Goal: Task Accomplishment & Management: Use online tool/utility

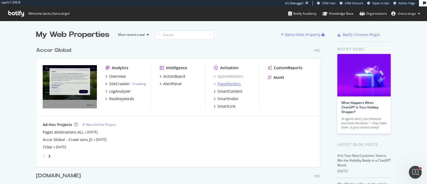
click at [231, 83] on div "PageWorkers" at bounding box center [228, 83] width 23 height 5
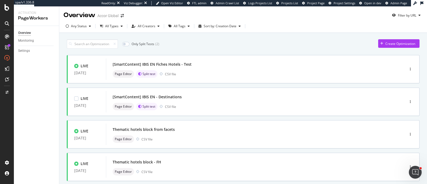
scroll to position [100, 0]
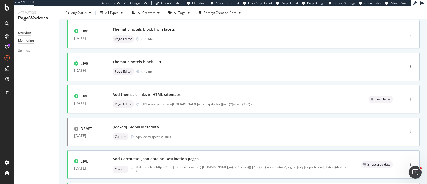
click at [33, 39] on div "Monitoring" at bounding box center [26, 41] width 16 height 6
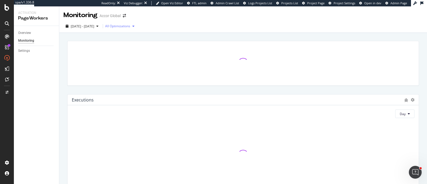
click at [130, 26] on div "All Optimizations" at bounding box center [117, 26] width 25 height 3
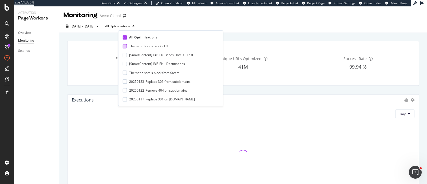
click at [126, 48] on div at bounding box center [125, 46] width 4 height 4
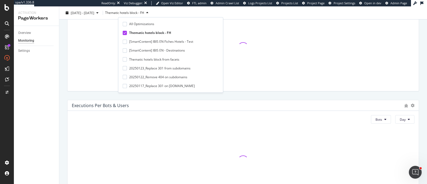
scroll to position [233, 0]
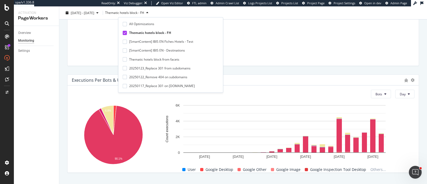
click at [125, 31] on icon at bounding box center [125, 32] width 2 height 3
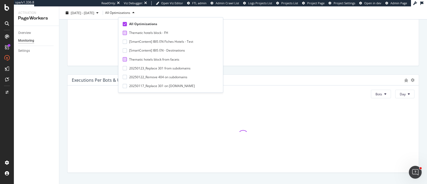
click at [124, 59] on div at bounding box center [125, 59] width 4 height 4
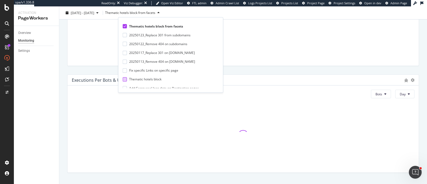
click at [125, 77] on div at bounding box center [125, 79] width 4 height 4
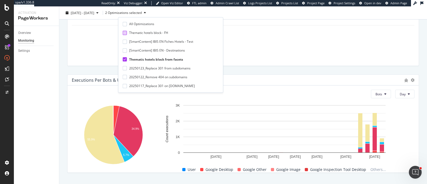
click at [127, 61] on div "Thematic hotels block from facets" at bounding box center [169, 59] width 92 height 5
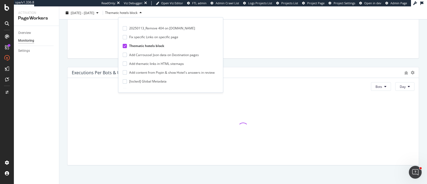
scroll to position [245, 0]
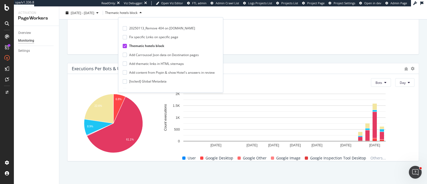
click at [124, 46] on icon at bounding box center [125, 46] width 2 height 3
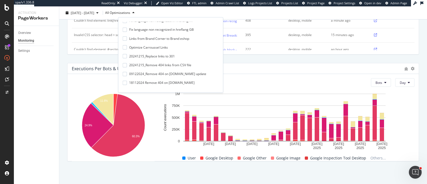
scroll to position [212, 0]
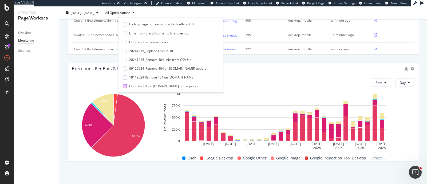
click at [125, 86] on div at bounding box center [125, 86] width 4 height 4
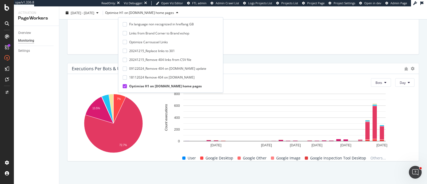
click at [268, 76] on div "Bots Day 7% 13.5% 72.7% Bot Count executions User Google Desktop 105 Google Oth…" at bounding box center [242, 117] width 351 height 87
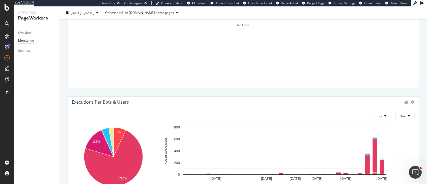
scroll to position [245, 0]
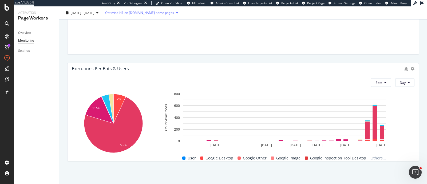
click at [153, 16] on div "Optimise H1 on all.accor.com home pages" at bounding box center [142, 13] width 75 height 8
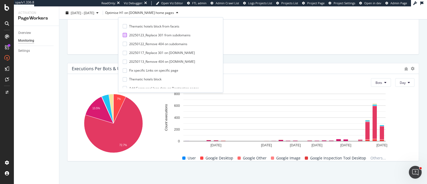
scroll to position [66, 0]
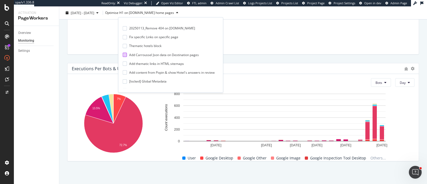
click at [175, 55] on div "Add Carroussel Json data on Destination pages" at bounding box center [164, 55] width 70 height 5
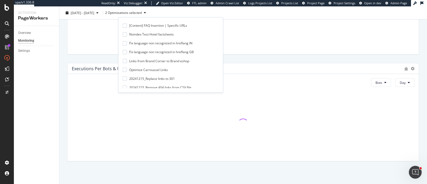
scroll to position [212, 0]
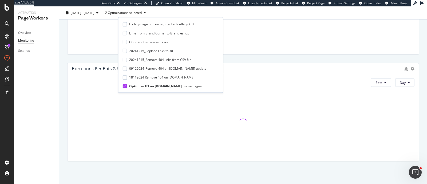
click at [172, 87] on div "Optimise H1 on all.accor.com home pages" at bounding box center [165, 86] width 73 height 5
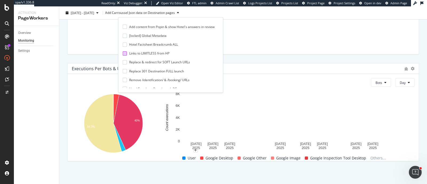
scroll to position [79, 0]
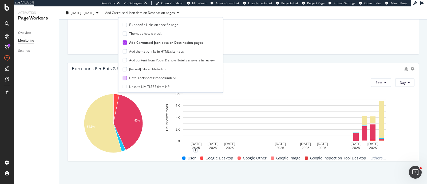
click at [145, 78] on div "Hotel Factsheet Breadcrumb ALL" at bounding box center [153, 77] width 49 height 5
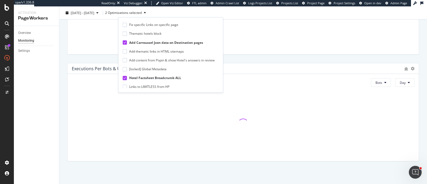
click at [124, 42] on icon at bounding box center [125, 42] width 2 height 3
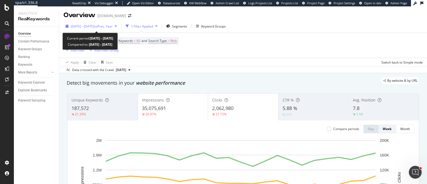
click at [113, 27] on span "vs Prev. Year" at bounding box center [103, 26] width 18 height 5
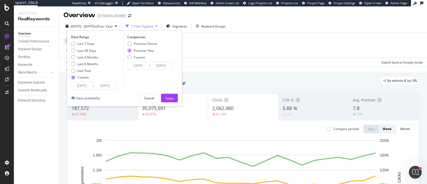
click at [86, 84] on input "2024/01/01" at bounding box center [81, 85] width 21 height 7
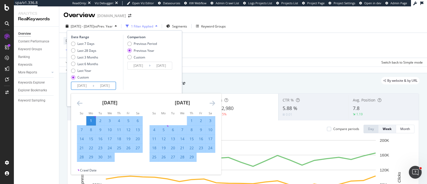
click at [210, 103] on icon "Move forward to switch to the next month." at bounding box center [212, 103] width 6 height 6
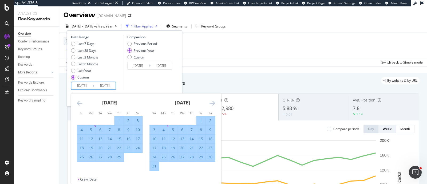
click at [210, 103] on icon "Move forward to switch to the next month." at bounding box center [212, 103] width 6 height 6
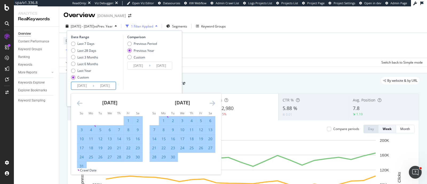
click at [210, 103] on icon "Move forward to switch to the next month." at bounding box center [212, 103] width 6 height 6
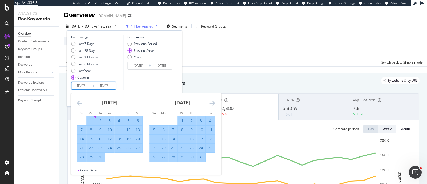
click at [210, 103] on icon "Move forward to switch to the next month." at bounding box center [212, 103] width 6 height 6
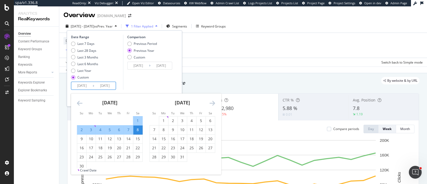
click at [210, 103] on icon "Move forward to switch to the next month." at bounding box center [212, 103] width 6 height 6
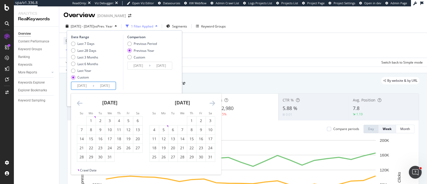
click at [209, 103] on div "August 2024" at bounding box center [182, 104] width 66 height 23
click at [212, 103] on icon "Move forward to switch to the next month." at bounding box center [212, 103] width 6 height 6
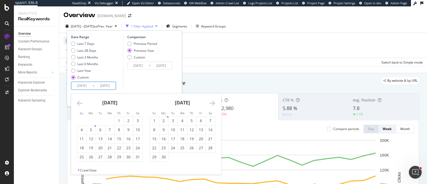
click at [212, 103] on icon "Move forward to switch to the next month." at bounding box center [212, 103] width 6 height 6
click at [177, 119] on td "Calendar" at bounding box center [172, 120] width 9 height 9
click at [182, 119] on div "1" at bounding box center [182, 120] width 9 height 5
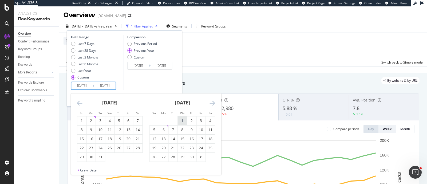
type input "[DATE]"
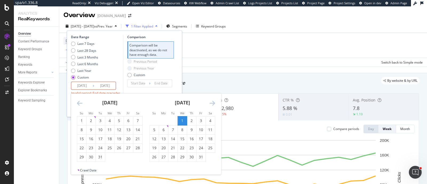
click at [213, 101] on icon "Move forward to switch to the next month." at bounding box center [212, 103] width 6 height 6
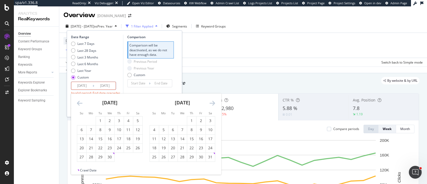
click at [213, 101] on icon "Move forward to switch to the next month." at bounding box center [212, 103] width 6 height 6
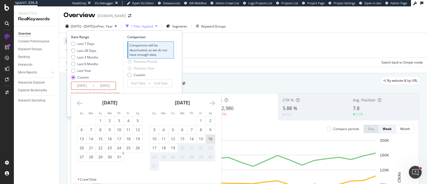
click at [209, 140] on div "16" at bounding box center [210, 138] width 9 height 5
type input "[DATE]"
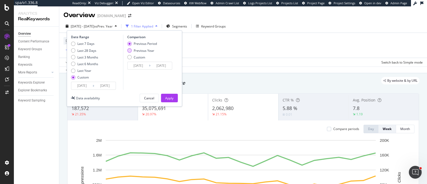
click at [150, 51] on div "Previous Year" at bounding box center [144, 50] width 21 height 5
type input "[DATE]"
click at [169, 97] on div "Apply" at bounding box center [169, 98] width 8 height 5
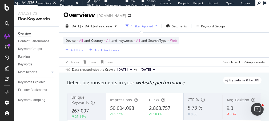
click at [0, 45] on div at bounding box center [7, 60] width 14 height 121
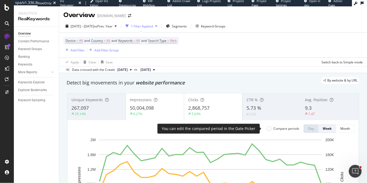
click at [275, 129] on div "Compare periods" at bounding box center [287, 128] width 26 height 5
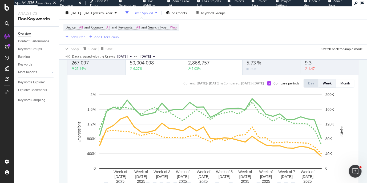
scroll to position [41, 0]
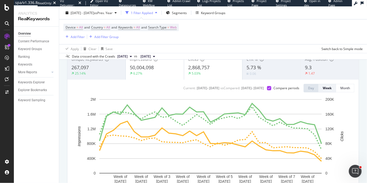
click at [151, 15] on div "1 Filter Applied" at bounding box center [142, 12] width 22 height 5
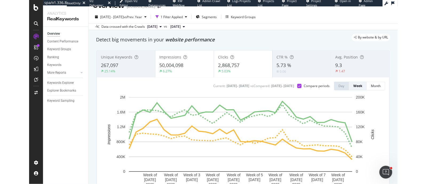
scroll to position [0, 0]
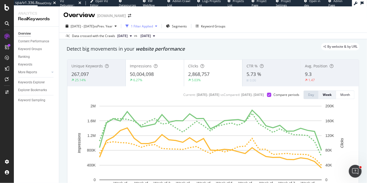
click at [152, 29] on div "1 Filter Applied" at bounding box center [142, 26] width 36 height 8
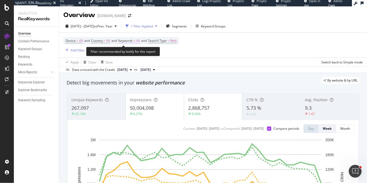
click at [136, 41] on span "=" at bounding box center [135, 40] width 2 height 5
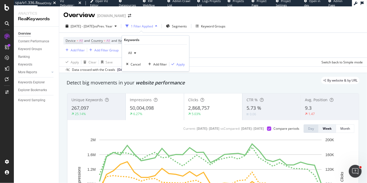
click at [133, 54] on div "button" at bounding box center [135, 53] width 6 height 3
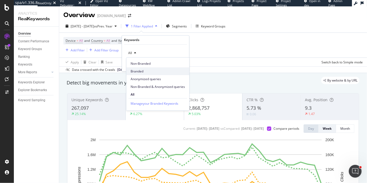
click at [140, 68] on div "Branded" at bounding box center [157, 71] width 63 height 8
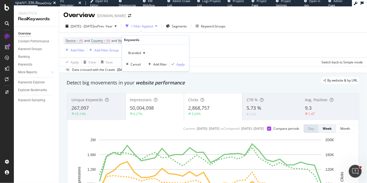
click at [137, 55] on div "Branded" at bounding box center [136, 53] width 21 height 8
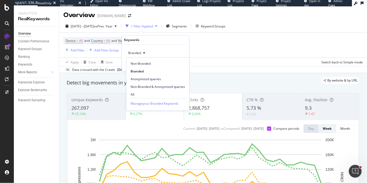
click at [139, 59] on div "Non-Branded" at bounding box center [157, 63] width 63 height 10
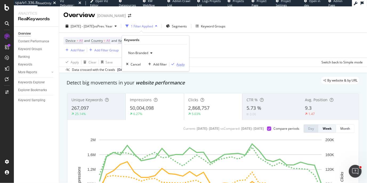
click at [179, 64] on div "Apply" at bounding box center [181, 64] width 8 height 5
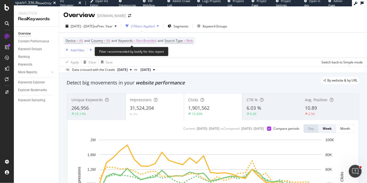
click at [142, 41] on span "Non-Branded" at bounding box center [146, 40] width 20 height 7
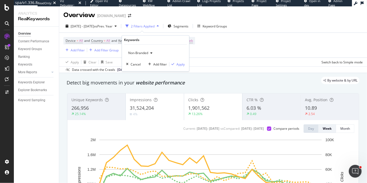
click at [142, 52] on span "Non-Branded" at bounding box center [137, 53] width 22 height 5
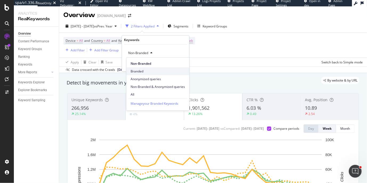
click at [141, 70] on span "Branded" at bounding box center [158, 71] width 54 height 5
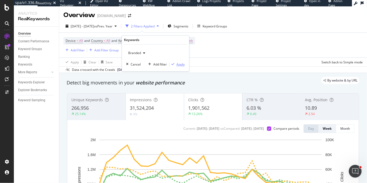
click at [174, 64] on icon "button" at bounding box center [173, 64] width 3 height 3
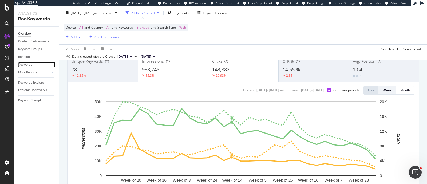
scroll to position [33, 0]
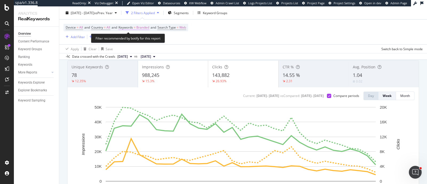
click at [140, 25] on span "Branded" at bounding box center [142, 27] width 13 height 7
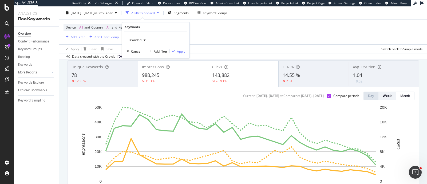
click at [139, 39] on span "Branded" at bounding box center [133, 40] width 15 height 5
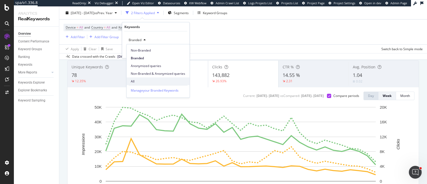
click at [145, 80] on span "All" at bounding box center [158, 81] width 54 height 5
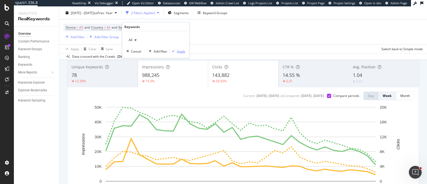
click at [181, 50] on div "Apply" at bounding box center [181, 51] width 8 height 5
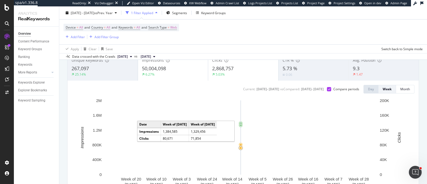
scroll to position [33, 0]
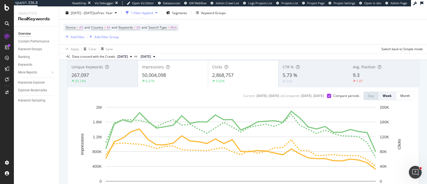
click at [353, 77] on span "9.3" at bounding box center [356, 75] width 7 height 6
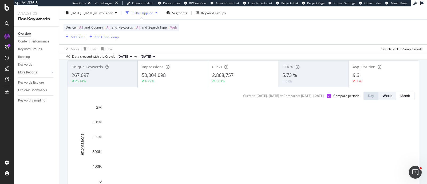
scroll to position [66, 0]
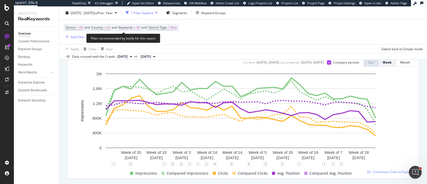
click at [140, 26] on span "All" at bounding box center [138, 27] width 4 height 7
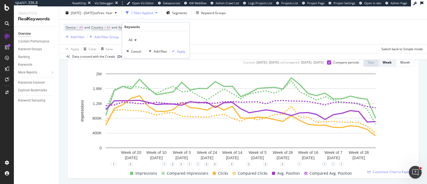
click at [137, 41] on div "button" at bounding box center [135, 39] width 6 height 3
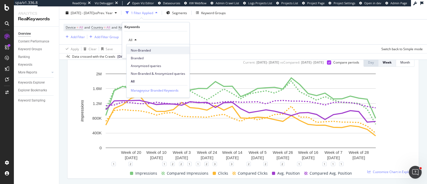
click at [139, 50] on span "Non-Branded" at bounding box center [158, 50] width 54 height 5
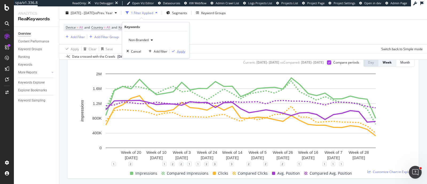
click at [177, 50] on div "Apply" at bounding box center [181, 51] width 8 height 5
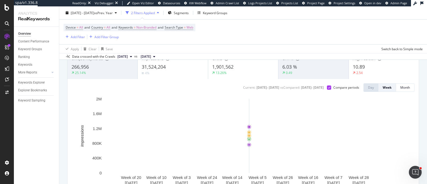
scroll to position [33, 0]
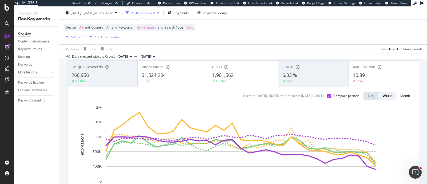
click at [367, 75] on div "10.89" at bounding box center [384, 75] width 62 height 7
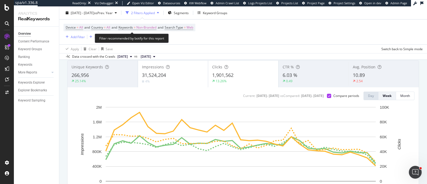
click at [124, 31] on span "Device = All and Country = All and Keywords = Non-Branded and Search Type = Web" at bounding box center [130, 27] width 128 height 7
click at [126, 29] on span "Keywords" at bounding box center [125, 27] width 14 height 5
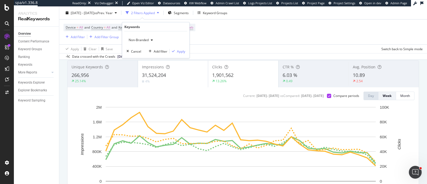
click at [130, 38] on span "Non-Branded" at bounding box center [137, 40] width 22 height 5
click at [137, 79] on span "All" at bounding box center [158, 81] width 54 height 5
click at [175, 52] on div "button" at bounding box center [173, 51] width 7 height 3
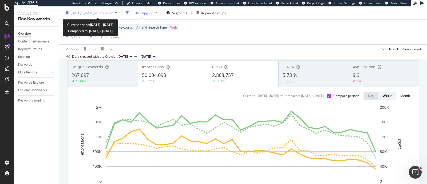
click at [96, 9] on button "2025 Jan. 1st - Aug. 16th vs Prev. Year" at bounding box center [90, 13] width 55 height 9
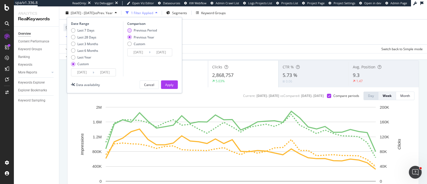
click at [149, 30] on div "Previous Period" at bounding box center [145, 30] width 23 height 5
type input "2024/05/17"
type input "2024/12/31"
click at [166, 80] on div "Date Range Last 7 Days Last 28 Days Last 3 Months Last 6 Months Last Year Custo…" at bounding box center [124, 55] width 115 height 76
click at [168, 83] on div "Apply" at bounding box center [169, 84] width 8 height 5
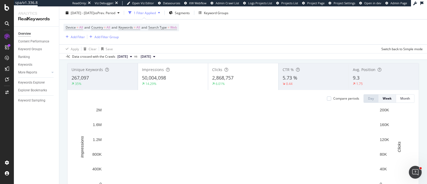
scroll to position [33, 0]
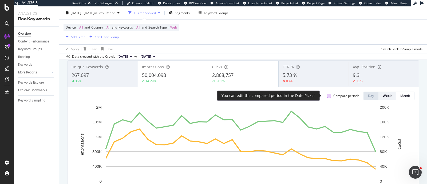
click at [327, 94] on div at bounding box center [329, 96] width 4 height 4
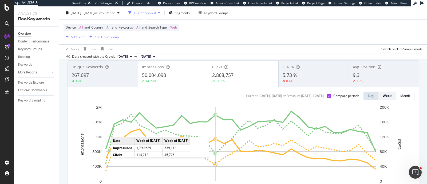
scroll to position [66, 0]
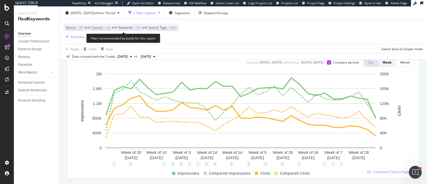
click at [127, 26] on span "Keywords" at bounding box center [125, 27] width 14 height 5
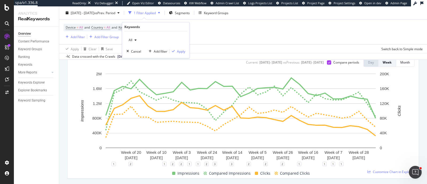
click at [133, 42] on div "All" at bounding box center [132, 40] width 12 height 8
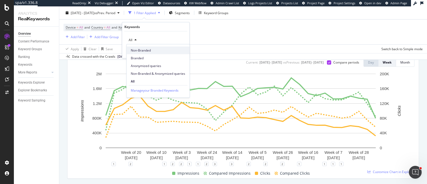
click at [138, 54] on div "Non-Branded" at bounding box center [157, 50] width 63 height 8
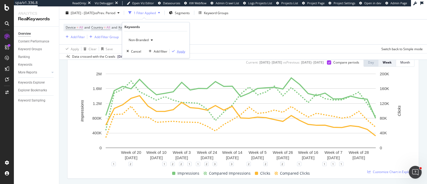
click at [176, 50] on div "button" at bounding box center [173, 51] width 7 height 3
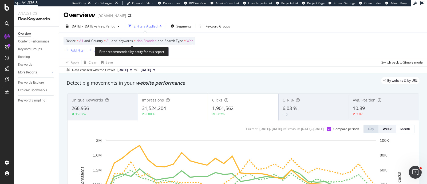
click at [154, 42] on span "Non-Branded" at bounding box center [146, 40] width 20 height 7
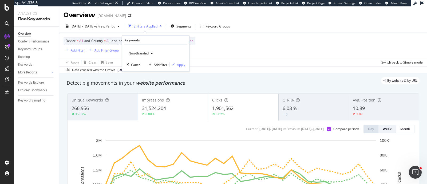
click at [148, 53] on span "Non-Branded" at bounding box center [137, 53] width 22 height 5
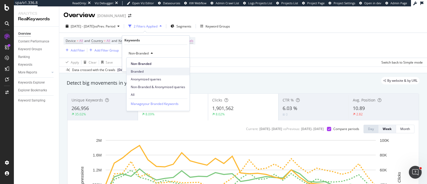
click at [145, 73] on span "Branded" at bounding box center [158, 71] width 54 height 5
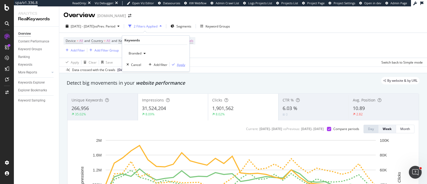
click at [181, 65] on div "Apply" at bounding box center [181, 64] width 8 height 5
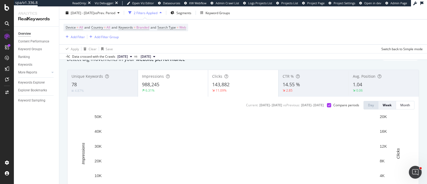
scroll to position [33, 0]
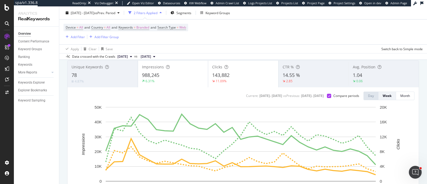
click at [357, 71] on div "Avg. Position 1.04 0.06" at bounding box center [383, 74] width 70 height 24
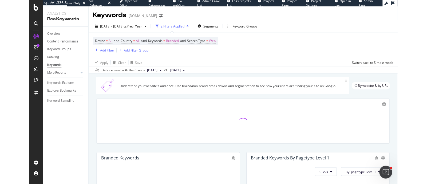
scroll to position [66, 0]
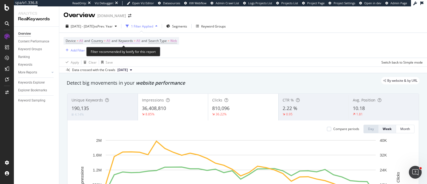
click at [140, 41] on span "All" at bounding box center [138, 40] width 4 height 7
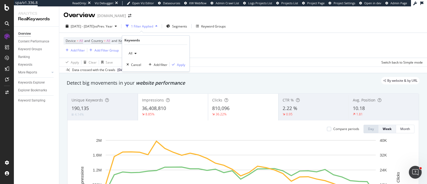
click at [129, 48] on div "All Cancel Add filter Apply" at bounding box center [155, 58] width 67 height 27
click at [131, 54] on span "All" at bounding box center [129, 53] width 6 height 5
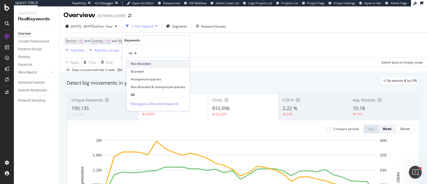
click at [134, 63] on span "Non-Branded" at bounding box center [158, 63] width 54 height 5
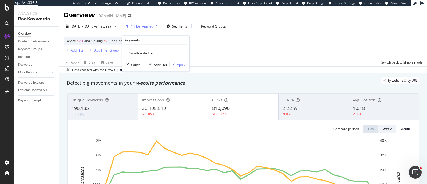
click at [183, 66] on div "Apply" at bounding box center [181, 64] width 8 height 5
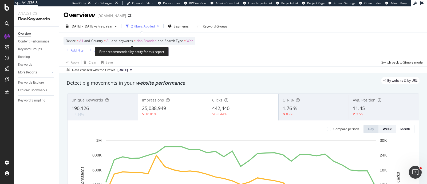
click at [148, 41] on span "Non-Branded" at bounding box center [146, 40] width 20 height 7
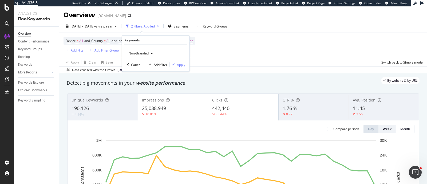
click at [148, 51] on span "Non-Branded" at bounding box center [137, 53] width 22 height 5
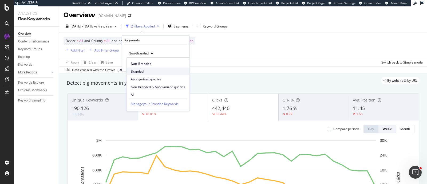
click at [143, 69] on span "Branded" at bounding box center [158, 71] width 54 height 5
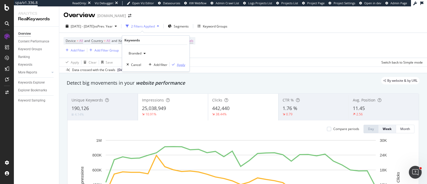
click at [174, 65] on icon "button" at bounding box center [173, 64] width 3 height 3
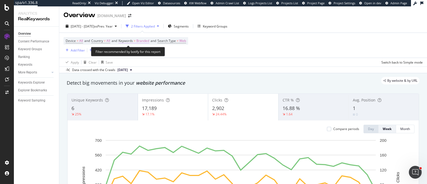
click at [133, 41] on span "Keywords" at bounding box center [125, 40] width 14 height 5
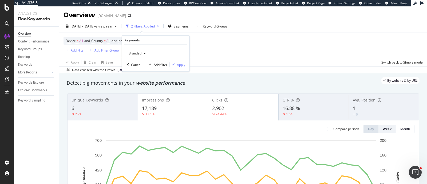
click at [136, 51] on span "Branded" at bounding box center [133, 53] width 15 height 5
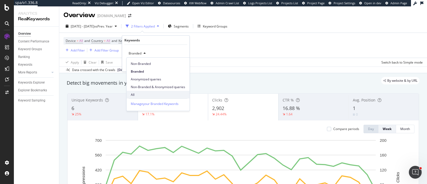
click at [139, 91] on div "All" at bounding box center [157, 95] width 63 height 8
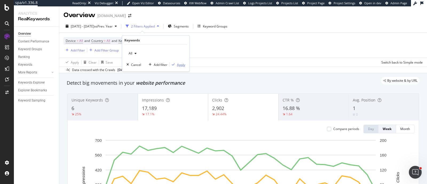
click at [181, 63] on div "Apply" at bounding box center [181, 64] width 8 height 5
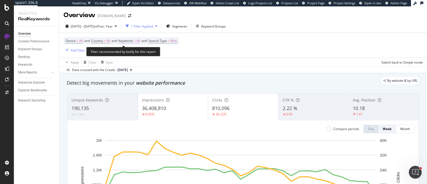
click at [134, 43] on span "Keywords = All" at bounding box center [129, 40] width 22 height 5
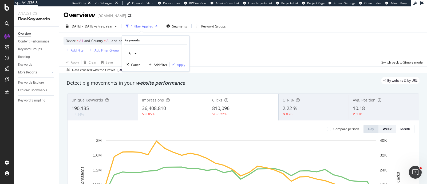
click at [137, 54] on div "button" at bounding box center [135, 53] width 6 height 3
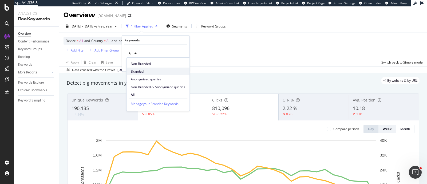
click at [140, 68] on div "Branded" at bounding box center [157, 71] width 63 height 8
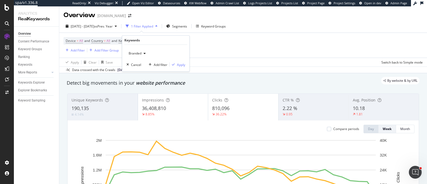
click at [136, 50] on div "Branded" at bounding box center [136, 53] width 21 height 8
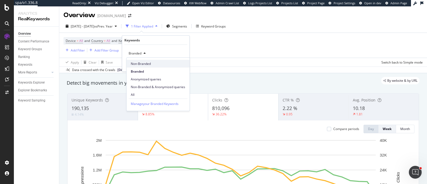
click at [149, 63] on span "Non-Branded" at bounding box center [158, 63] width 54 height 5
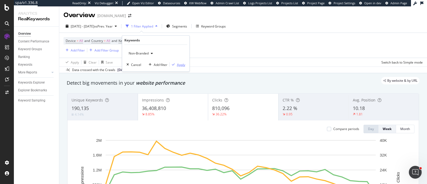
click at [183, 63] on div "Apply" at bounding box center [181, 64] width 8 height 5
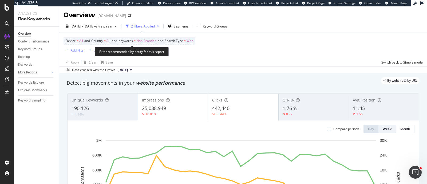
click at [117, 41] on span "and" at bounding box center [115, 40] width 6 height 5
click at [128, 40] on span "Keywords" at bounding box center [125, 40] width 14 height 5
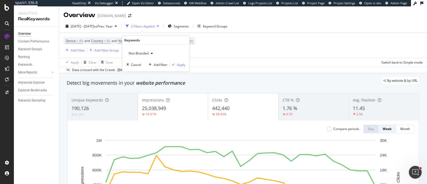
click at [139, 57] on button "Non-Branded" at bounding box center [140, 53] width 29 height 9
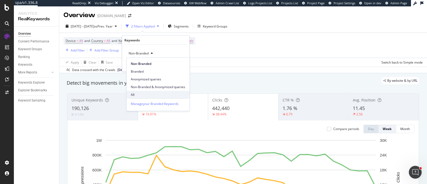
click at [139, 92] on div "All" at bounding box center [157, 95] width 63 height 8
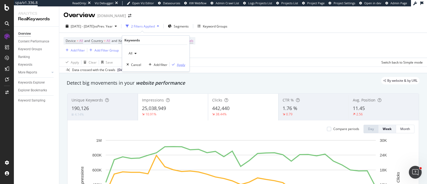
click at [180, 65] on div "Apply" at bounding box center [181, 64] width 8 height 5
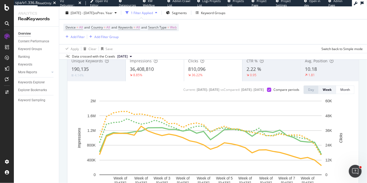
scroll to position [18, 0]
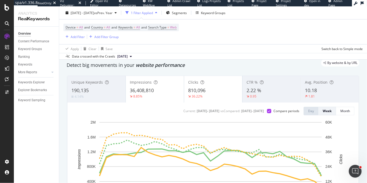
click at [153, 11] on div "1 Filter Applied" at bounding box center [142, 12] width 22 height 5
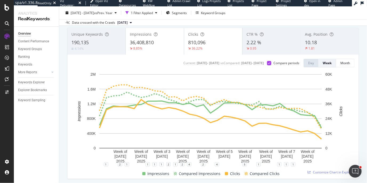
scroll to position [30, 0]
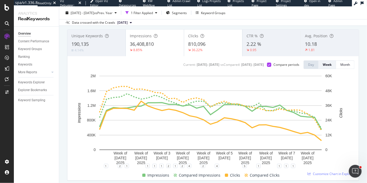
click at [316, 40] on div "Avg. Position 10.18 1.81" at bounding box center [330, 43] width 58 height 24
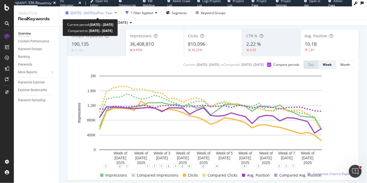
click at [106, 16] on div "2025 Jan. 1st - Aug. 16th vs Prev. Year" at bounding box center [90, 13] width 55 height 8
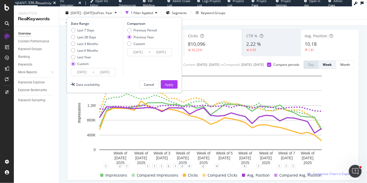
click at [137, 33] on div "Previous Period Previous Year Custom" at bounding box center [142, 38] width 30 height 20
click at [138, 31] on div "Previous Period" at bounding box center [145, 30] width 23 height 5
type input "2024/05/17"
type input "2024/12/31"
click at [167, 87] on div "Apply" at bounding box center [169, 85] width 8 height 8
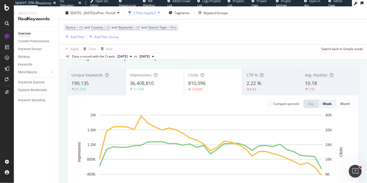
scroll to position [33, 0]
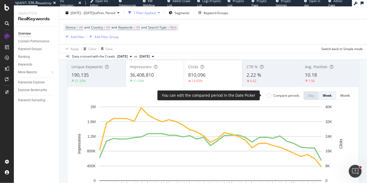
click at [285, 94] on div "Compare periods" at bounding box center [287, 95] width 26 height 5
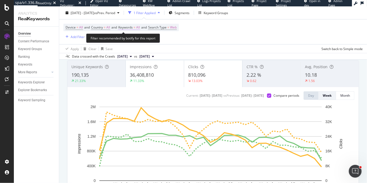
click at [137, 27] on span "Keywords = All" at bounding box center [129, 27] width 22 height 5
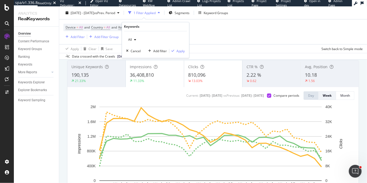
click at [136, 40] on icon "button" at bounding box center [135, 39] width 2 height 3
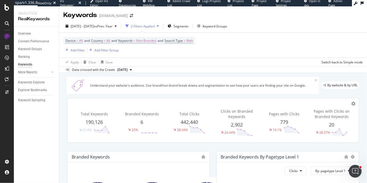
scroll to position [66, 0]
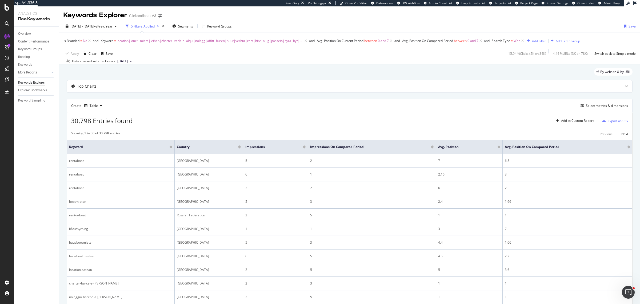
click at [55, 71] on div "More Reports" at bounding box center [38, 73] width 41 height 8
click at [54, 71] on div at bounding box center [52, 72] width 5 height 5
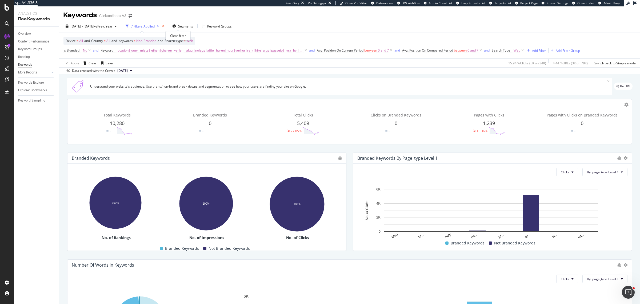
click at [165, 26] on icon "times" at bounding box center [163, 26] width 2 height 3
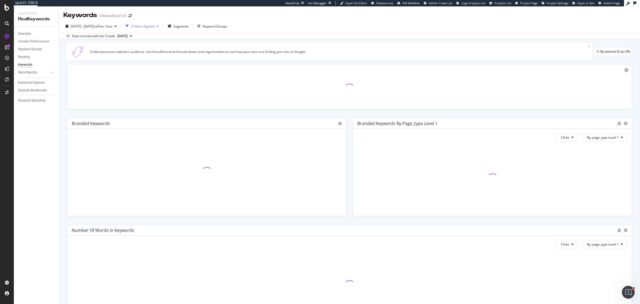
click at [159, 25] on icon "button" at bounding box center [158, 26] width 2 height 3
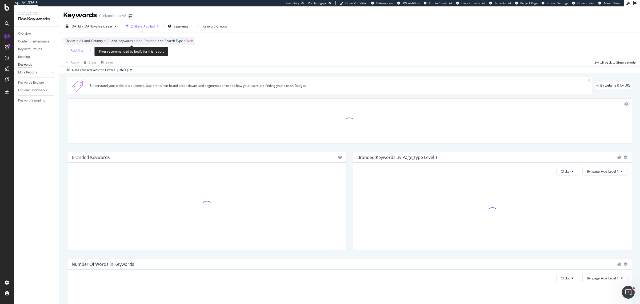
click at [153, 39] on span "Non-Branded" at bounding box center [146, 40] width 20 height 7
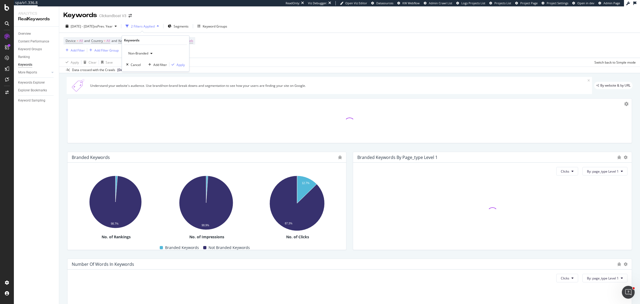
click at [138, 52] on span "Non-Branded" at bounding box center [137, 53] width 22 height 5
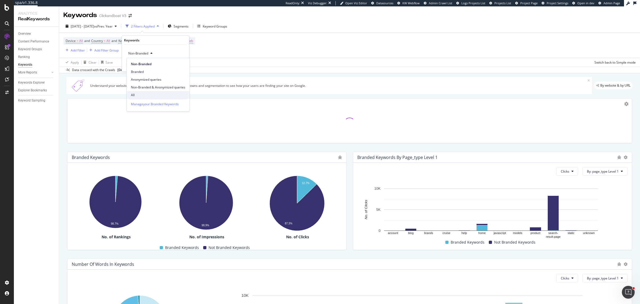
click at [138, 93] on span "All" at bounding box center [158, 95] width 54 height 5
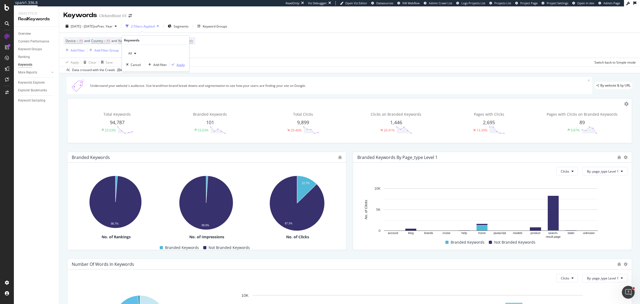
click at [180, 66] on div "Apply" at bounding box center [181, 64] width 8 height 5
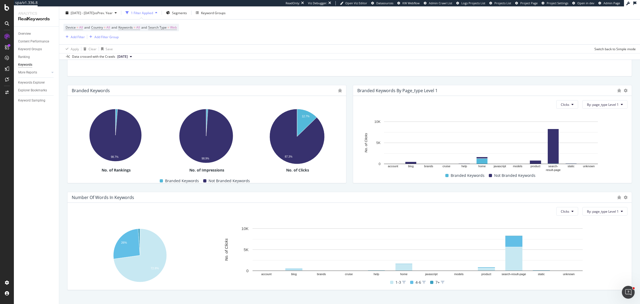
scroll to position [75, 0]
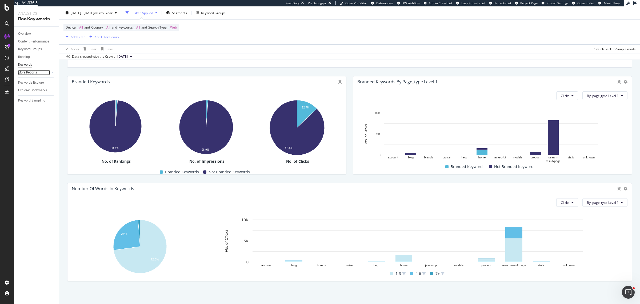
click at [38, 71] on link "More Reports" at bounding box center [34, 73] width 32 height 6
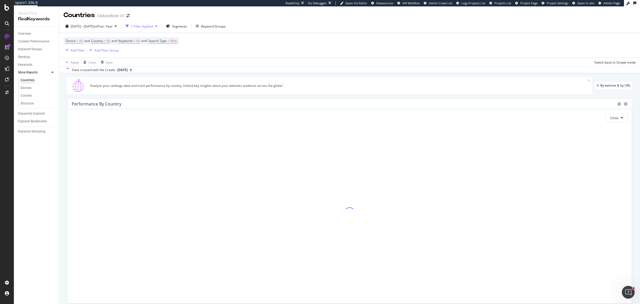
click at [40, 110] on div "Keywords Explorer" at bounding box center [38, 114] width 41 height 8
click at [39, 112] on div "Keywords Explorer" at bounding box center [31, 114] width 27 height 6
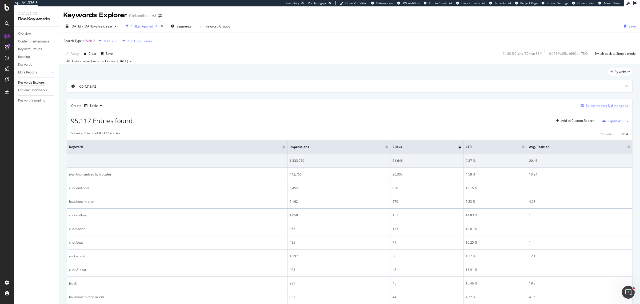
click at [589, 109] on div "Select metrics & dimensions" at bounding box center [604, 106] width 50 height 6
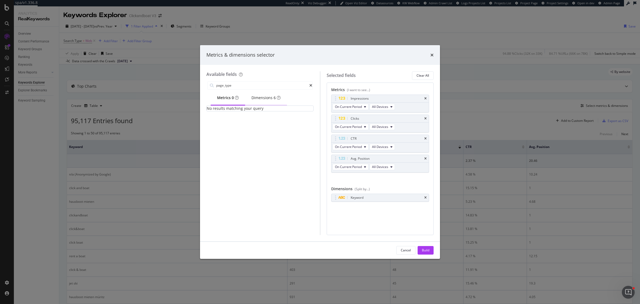
type input "page_type"
click at [267, 100] on div "Dimensions 6" at bounding box center [266, 97] width 29 height 5
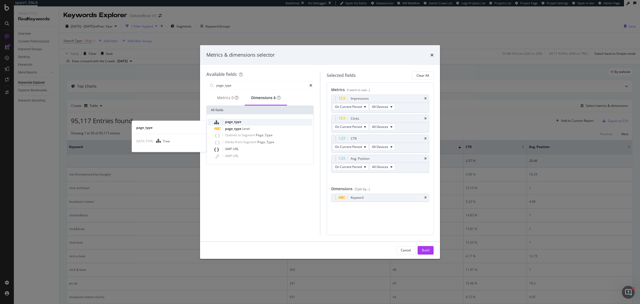
click at [242, 124] on div "page_type" at bounding box center [263, 121] width 98 height 7
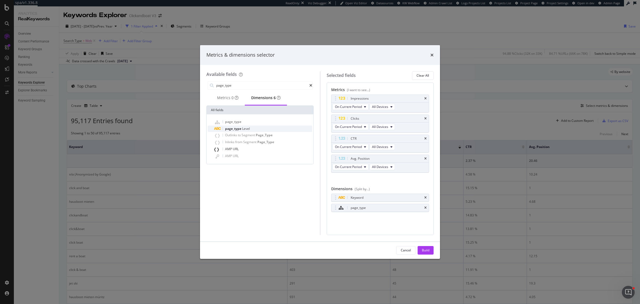
click at [244, 130] on span "Level" at bounding box center [246, 128] width 8 height 5
click at [424, 207] on icon "times" at bounding box center [425, 207] width 2 height 3
click at [424, 198] on icon "times" at bounding box center [425, 197] width 2 height 3
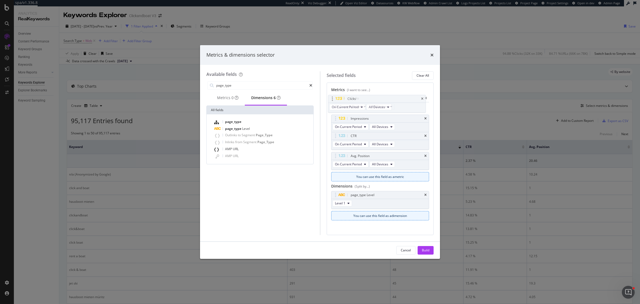
drag, startPoint x: 335, startPoint y: 119, endPoint x: 332, endPoint y: 99, distance: 20.3
click at [332, 99] on body "spa/v1.336.8 ReadOnly: Viz Debugger: Open Viz Editor Datasources KW Webflow Adm…" at bounding box center [320, 152] width 640 height 304
click at [426, 119] on icon "times" at bounding box center [425, 118] width 2 height 3
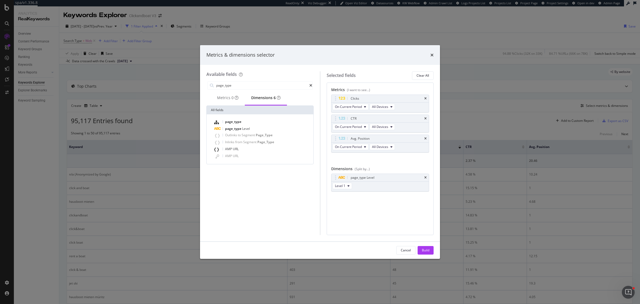
click at [426, 119] on icon "times" at bounding box center [425, 118] width 2 height 3
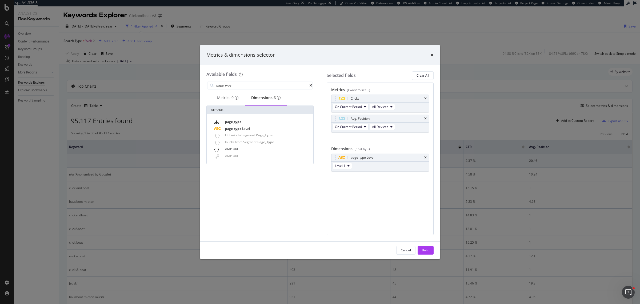
click at [426, 119] on icon "times" at bounding box center [425, 118] width 2 height 3
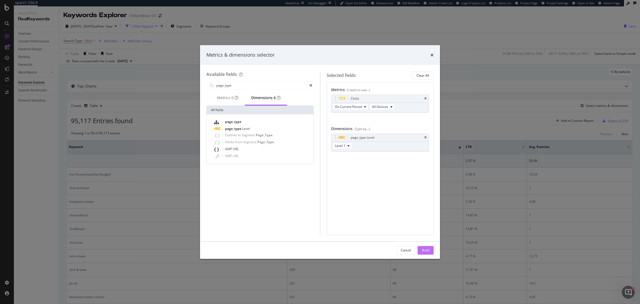
click at [425, 247] on div "Build" at bounding box center [425, 250] width 7 height 8
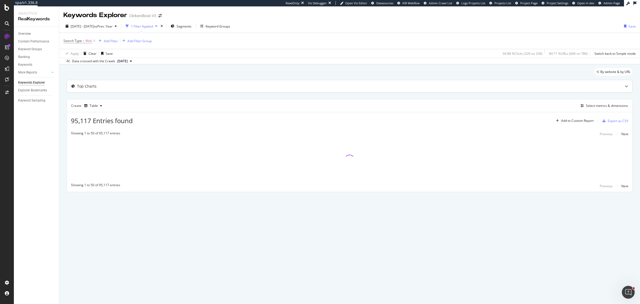
click at [73, 93] on div "Top Charts" at bounding box center [350, 86] width 566 height 13
click at [87, 102] on div "Table" at bounding box center [93, 106] width 22 height 8
click at [103, 157] on div "Pie" at bounding box center [101, 159] width 33 height 7
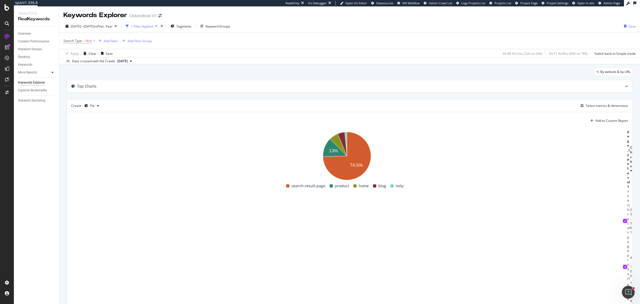
click at [50, 72] on div at bounding box center [52, 72] width 5 height 5
click at [97, 105] on icon "button" at bounding box center [98, 105] width 2 height 3
click at [105, 150] on div "Stacked Bar" at bounding box center [104, 150] width 18 height 5
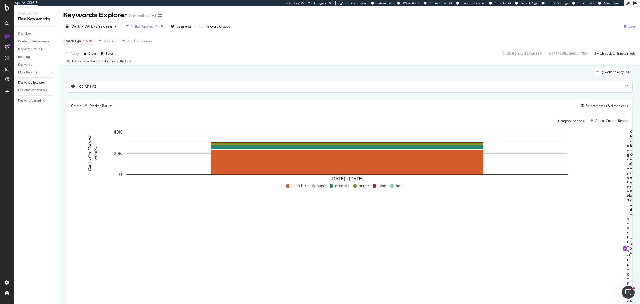
click at [87, 87] on div "Top Charts" at bounding box center [86, 86] width 19 height 5
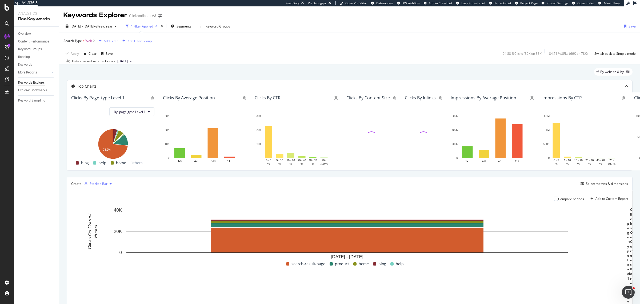
click at [110, 185] on icon "button" at bounding box center [111, 183] width 2 height 3
click at [108, 210] on div "Table" at bounding box center [102, 213] width 34 height 7
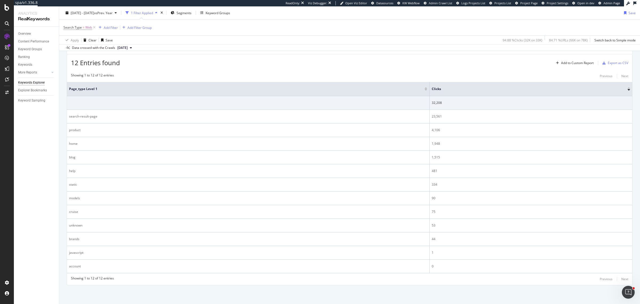
scroll to position [157, 0]
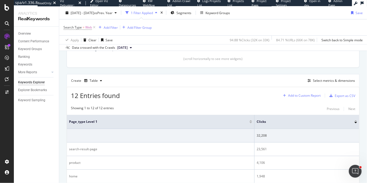
scroll to position [133, 0]
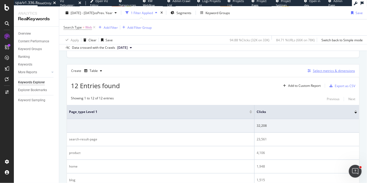
click at [317, 71] on div "Select metrics & dimensions" at bounding box center [334, 71] width 42 height 5
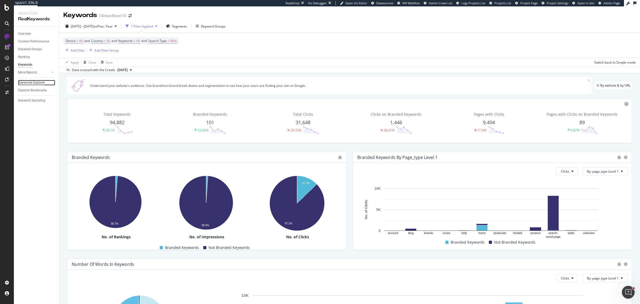
click at [37, 84] on div "Keywords Explorer" at bounding box center [31, 83] width 27 height 6
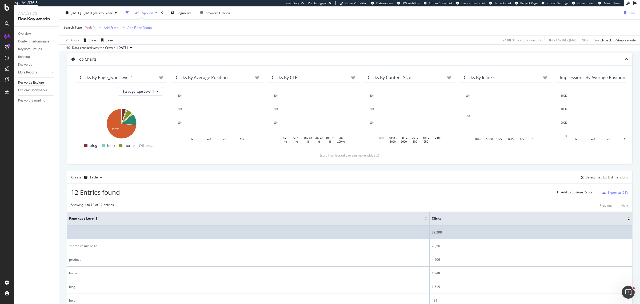
scroll to position [67, 0]
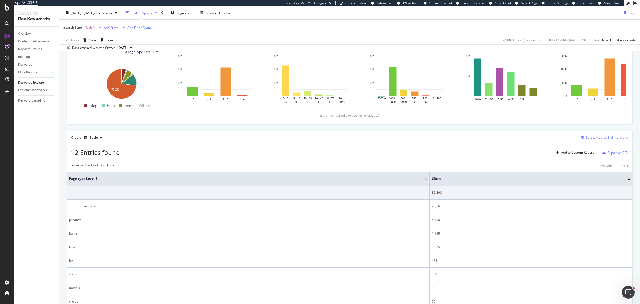
click at [597, 137] on div "Select metrics & dimensions" at bounding box center [607, 137] width 42 height 5
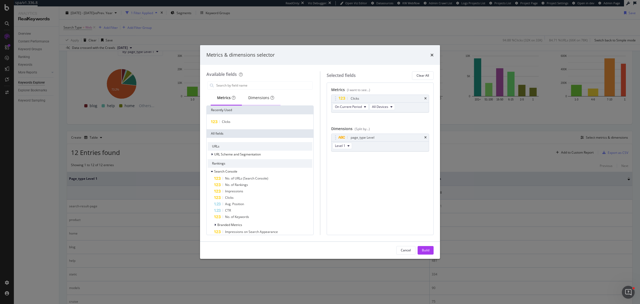
click at [259, 100] on div "Dimensions" at bounding box center [261, 97] width 26 height 5
click at [242, 153] on span "URL Scheme and Segmentation" at bounding box center [237, 154] width 47 height 5
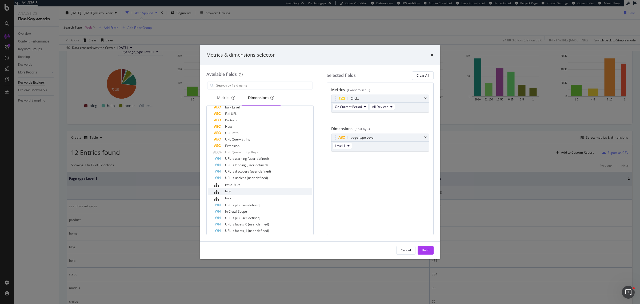
click at [266, 189] on div "lang" at bounding box center [263, 191] width 98 height 7
click at [428, 136] on div "page_type Level" at bounding box center [381, 137] width 98 height 7
click at [426, 136] on icon "times" at bounding box center [425, 137] width 2 height 3
click at [422, 249] on div "Build" at bounding box center [425, 250] width 7 height 5
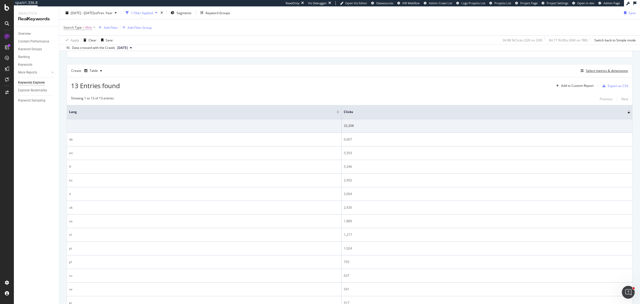
scroll to position [139, 0]
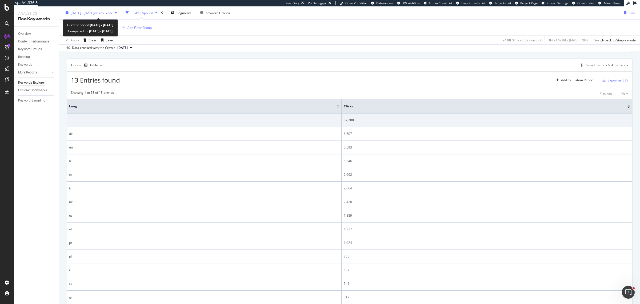
click at [113, 13] on span "vs Prev. Year" at bounding box center [103, 12] width 18 height 5
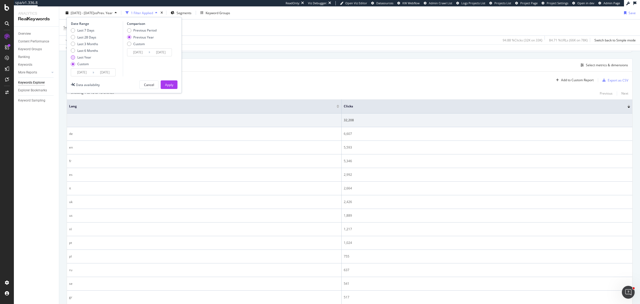
click at [87, 56] on div "Last Year" at bounding box center [84, 57] width 14 height 5
type input "2024/08/19"
type input "2025/08/18"
type input "2023/08/21"
type input "2024/08/19"
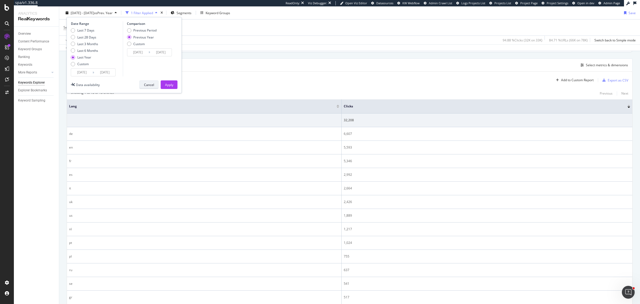
click at [152, 84] on div "Cancel" at bounding box center [149, 84] width 10 height 5
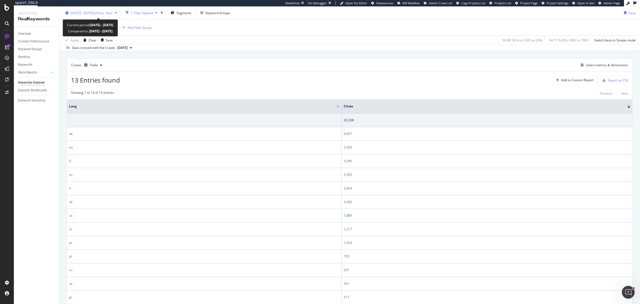
click at [91, 16] on div "2025 Jan. 18th - Jan. 24th vs Prev. Year" at bounding box center [90, 13] width 55 height 8
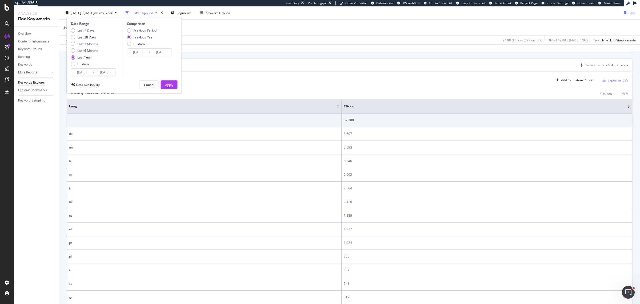
click at [83, 57] on div "Last Year" at bounding box center [84, 57] width 14 height 5
click at [165, 84] on div "Apply" at bounding box center [169, 84] width 8 height 5
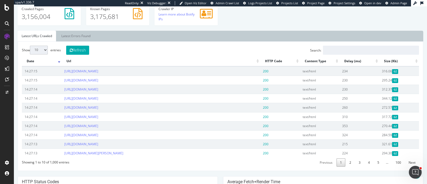
scroll to position [200, 0]
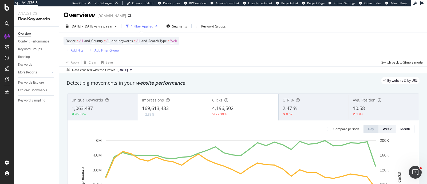
click at [335, 131] on div "Compare periods" at bounding box center [343, 129] width 32 height 9
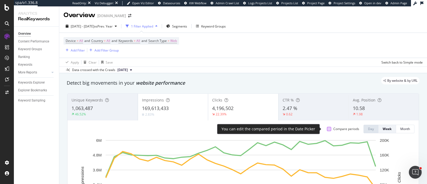
click at [327, 129] on div at bounding box center [329, 129] width 4 height 4
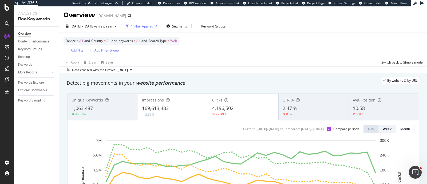
click at [153, 26] on div "1 Filter Applied" at bounding box center [142, 26] width 22 height 5
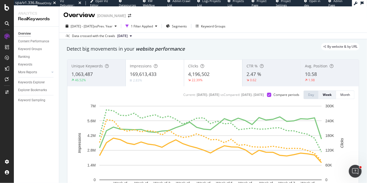
click at [160, 31] on div "2025 Jan. 1st - Aug. 16th vs Prev. Year 1 Filter Applied Segments Keyword Groups" at bounding box center [213, 27] width 308 height 11
click at [160, 29] on div "1 Filter Applied" at bounding box center [142, 26] width 36 height 8
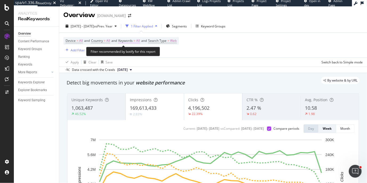
click at [125, 40] on span "Keywords" at bounding box center [125, 40] width 14 height 5
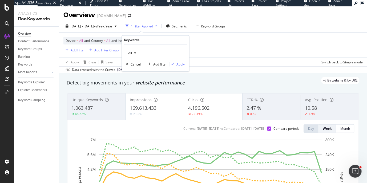
click at [134, 54] on icon "button" at bounding box center [135, 53] width 2 height 3
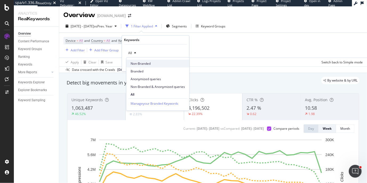
click at [138, 62] on span "Non-Branded" at bounding box center [158, 63] width 54 height 5
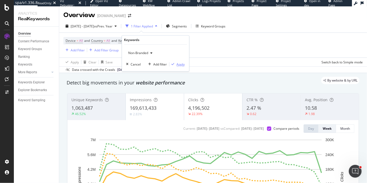
click at [183, 63] on div "Apply" at bounding box center [181, 64] width 8 height 5
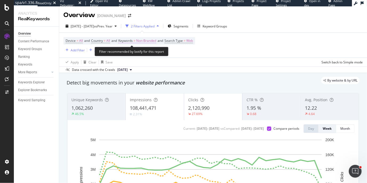
click at [150, 41] on span "Non-Branded" at bounding box center [146, 40] width 20 height 7
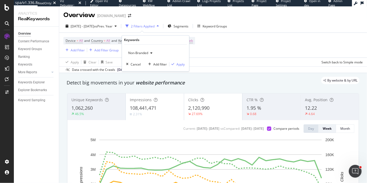
click at [146, 54] on span "Non-Branded" at bounding box center [137, 53] width 22 height 5
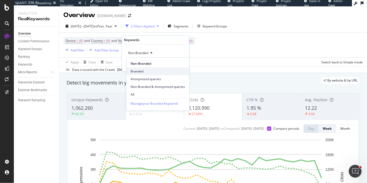
click at [143, 70] on span "Branded" at bounding box center [158, 71] width 54 height 5
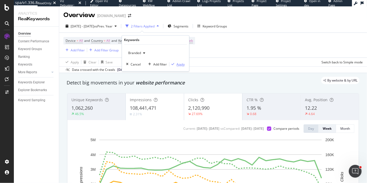
click at [177, 64] on div "Apply" at bounding box center [181, 64] width 8 height 5
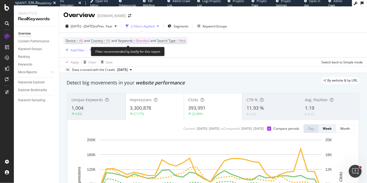
click at [127, 42] on span "Keywords" at bounding box center [125, 40] width 14 height 5
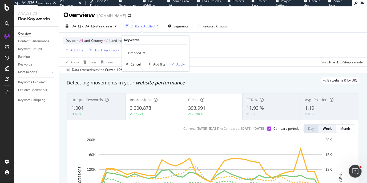
click at [128, 56] on div "Branded" at bounding box center [136, 53] width 21 height 8
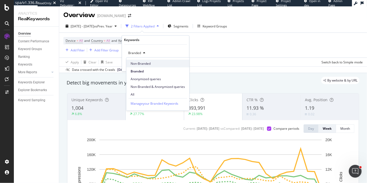
click at [135, 65] on span "Non-Branded" at bounding box center [158, 63] width 54 height 5
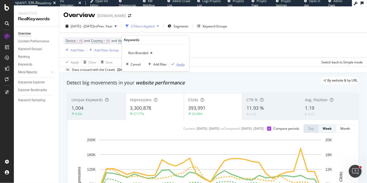
click at [176, 65] on div "button" at bounding box center [173, 64] width 7 height 3
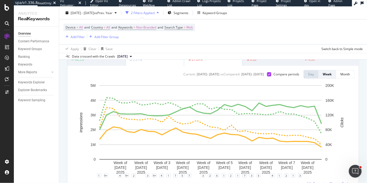
scroll to position [66, 0]
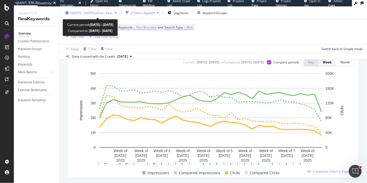
click at [113, 15] on div "2025 Jan. 1st - Aug. 16th vs Prev. Year" at bounding box center [92, 12] width 42 height 5
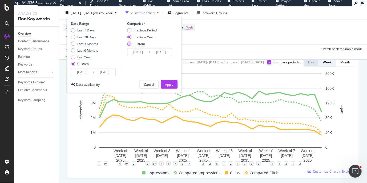
click at [141, 42] on div "Custom" at bounding box center [139, 43] width 11 height 5
click at [145, 30] on div "Previous Period" at bounding box center [145, 30] width 23 height 5
type input "2024/05/17"
type input "2024/12/31"
click at [175, 81] on button "Apply" at bounding box center [169, 84] width 17 height 9
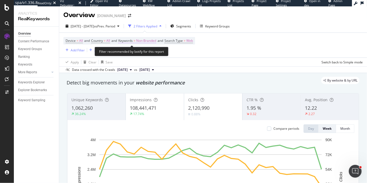
click at [139, 39] on span "Keywords = Non-Branded" at bounding box center [137, 40] width 38 height 5
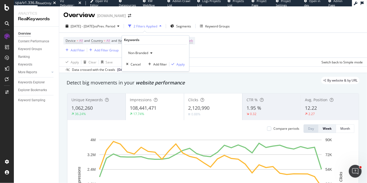
click at [150, 51] on div "Non-Branded" at bounding box center [140, 53] width 29 height 8
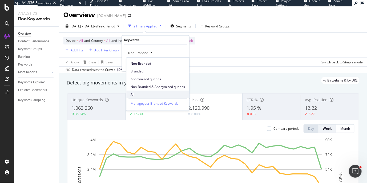
click at [156, 91] on div "All" at bounding box center [157, 95] width 63 height 8
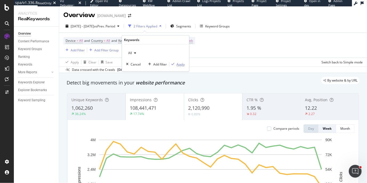
click at [180, 65] on div "Apply" at bounding box center [181, 64] width 8 height 5
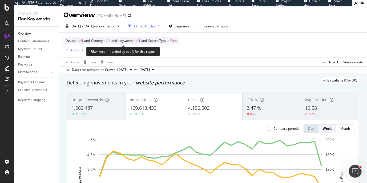
click at [136, 39] on span "=" at bounding box center [135, 40] width 2 height 5
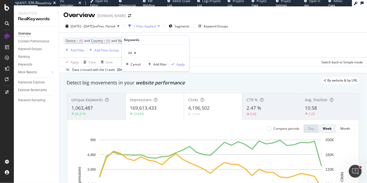
click at [138, 53] on div "button" at bounding box center [135, 53] width 6 height 3
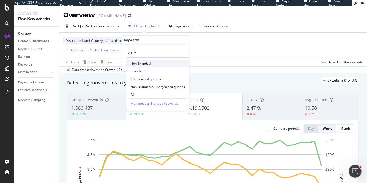
click at [138, 65] on span "Non-Branded" at bounding box center [158, 63] width 54 height 5
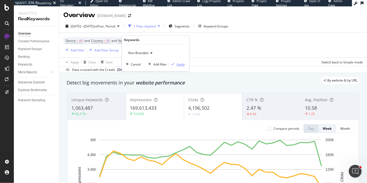
click at [178, 62] on button "Apply" at bounding box center [177, 64] width 15 height 5
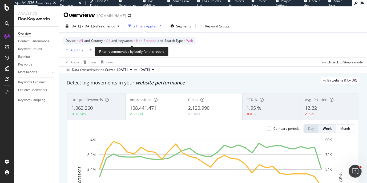
click at [136, 41] on span "Keywords = Non-Branded" at bounding box center [137, 40] width 38 height 5
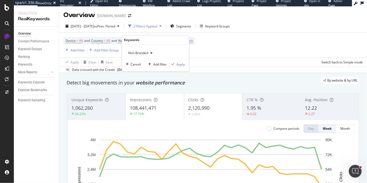
click at [137, 52] on span "Non-Branded" at bounding box center [137, 53] width 22 height 5
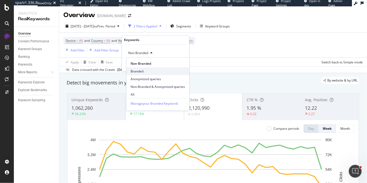
click at [142, 73] on span "Branded" at bounding box center [158, 71] width 54 height 5
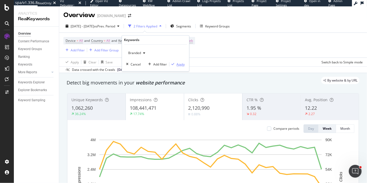
click at [183, 65] on div "Apply" at bounding box center [181, 64] width 8 height 5
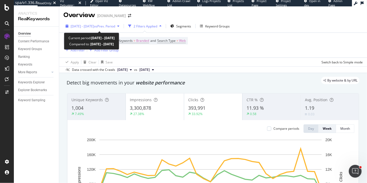
click at [115, 27] on span "vs Prev. Period" at bounding box center [104, 26] width 21 height 5
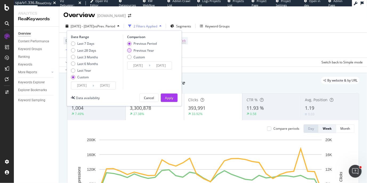
click at [134, 50] on div "Previous Year" at bounding box center [144, 50] width 21 height 5
type input "2024/01/03"
type input "2024/08/17"
click at [167, 95] on div "Apply" at bounding box center [169, 98] width 8 height 8
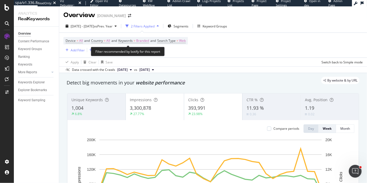
click at [138, 38] on span "Device = All and Country = All and Keywords = Branded and Search Type = Web" at bounding box center [126, 40] width 120 height 7
click at [136, 41] on span "=" at bounding box center [135, 40] width 2 height 5
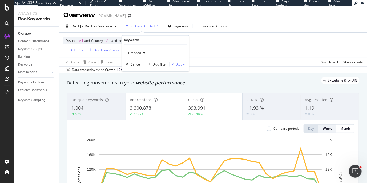
click at [141, 48] on div "Branded Cancel Add filter Apply" at bounding box center [155, 58] width 67 height 27
click at [139, 54] on span "Branded" at bounding box center [133, 53] width 15 height 5
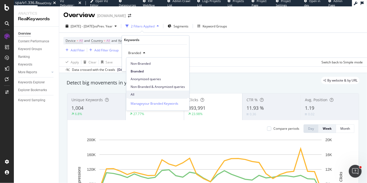
click at [140, 93] on span "All" at bounding box center [158, 94] width 54 height 5
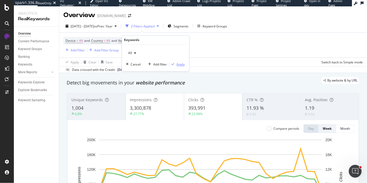
click at [184, 65] on div "Apply" at bounding box center [181, 64] width 8 height 5
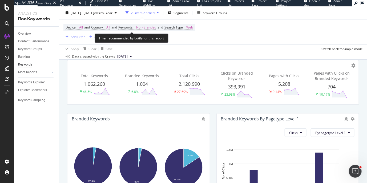
scroll to position [66, 0]
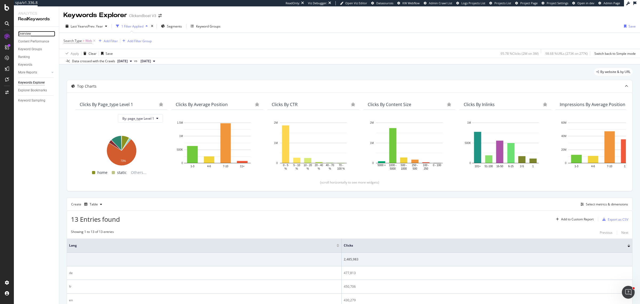
click at [26, 35] on div "Overview" at bounding box center [24, 34] width 13 height 6
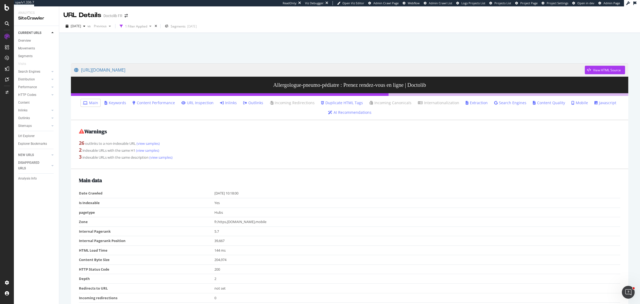
scroll to position [367, 0]
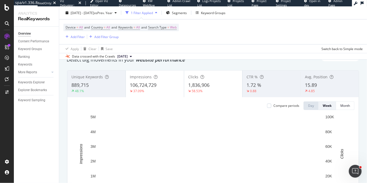
scroll to position [33, 0]
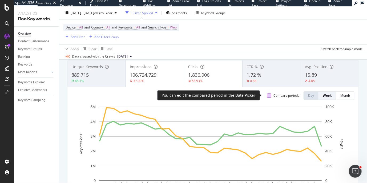
click at [267, 95] on div at bounding box center [269, 96] width 4 height 4
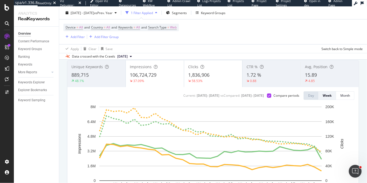
click at [153, 10] on div "1 Filter Applied" at bounding box center [142, 12] width 22 height 5
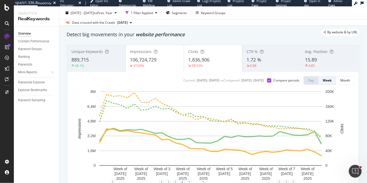
scroll to position [0, 0]
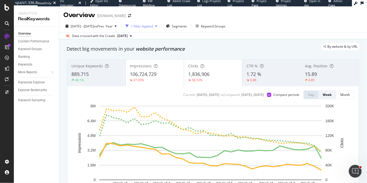
click at [148, 25] on div "1 Filter Applied" at bounding box center [142, 26] width 22 height 5
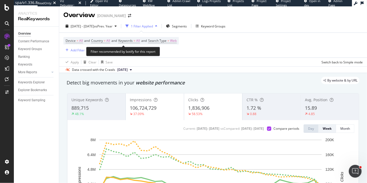
click at [133, 42] on span "Keywords" at bounding box center [125, 40] width 14 height 5
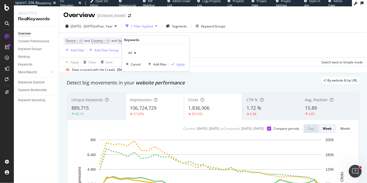
click at [130, 51] on span "All" at bounding box center [129, 53] width 6 height 5
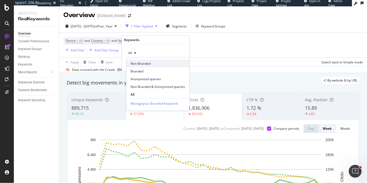
click at [145, 66] on span "Non-Branded" at bounding box center [158, 63] width 54 height 5
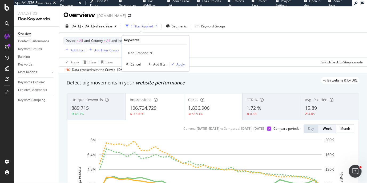
click at [176, 65] on div "button" at bounding box center [173, 64] width 7 height 3
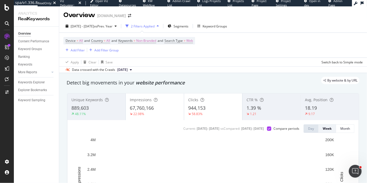
scroll to position [33, 0]
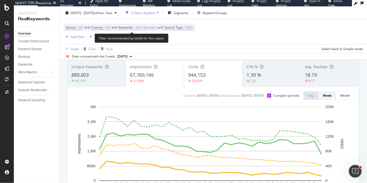
click at [133, 29] on span "Keywords" at bounding box center [125, 27] width 14 height 5
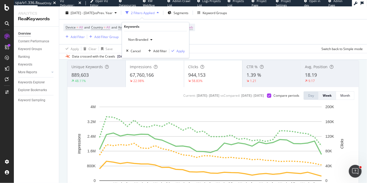
click at [139, 42] on div "Non-Branded" at bounding box center [140, 40] width 29 height 8
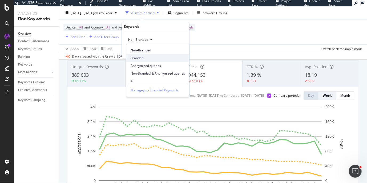
click at [139, 58] on span "Branded" at bounding box center [158, 58] width 54 height 5
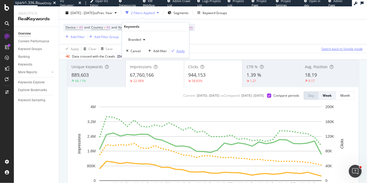
drag, startPoint x: 174, startPoint y: 50, endPoint x: 320, endPoint y: 45, distance: 146.3
click at [174, 50] on icon "button" at bounding box center [173, 51] width 3 height 3
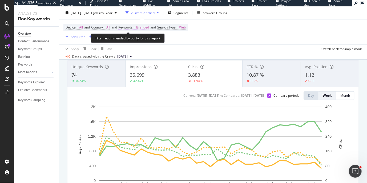
click at [146, 26] on span "Branded" at bounding box center [142, 27] width 13 height 7
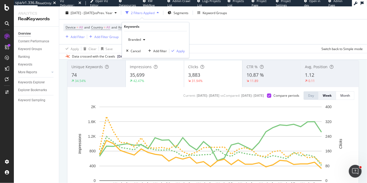
click at [143, 39] on div "button" at bounding box center [144, 39] width 6 height 3
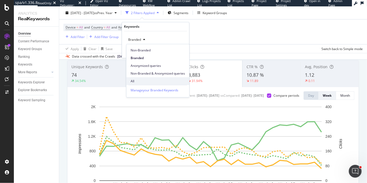
click at [139, 80] on span "All" at bounding box center [158, 81] width 54 height 5
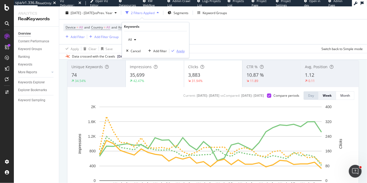
click at [177, 50] on div "Apply" at bounding box center [181, 51] width 8 height 5
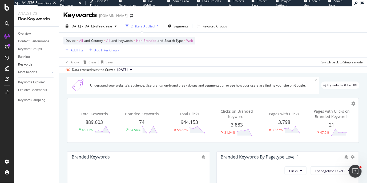
scroll to position [66, 0]
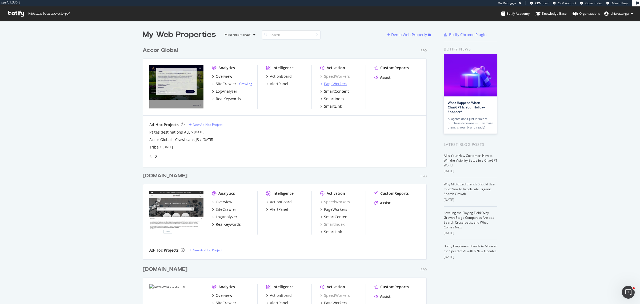
click at [324, 85] on div "PageWorkers" at bounding box center [335, 83] width 23 height 5
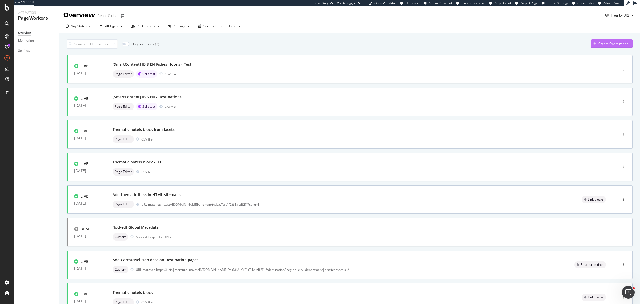
click at [617, 44] on div "Create Optimization" at bounding box center [614, 43] width 30 height 5
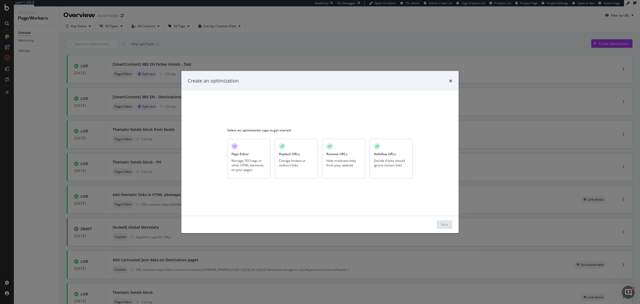
click at [248, 164] on div "Manage SEO tags or other HTML elements on your pages" at bounding box center [249, 165] width 35 height 14
click at [438, 220] on button "Next" at bounding box center [444, 224] width 15 height 9
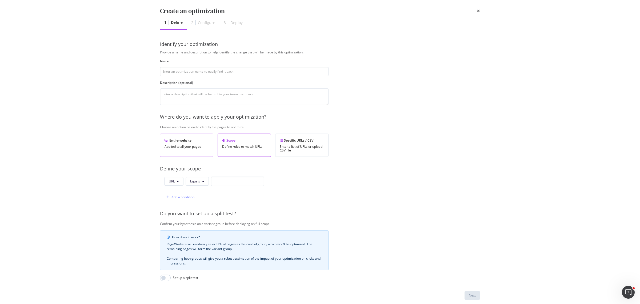
click at [190, 139] on div "Entire website" at bounding box center [187, 140] width 44 height 5
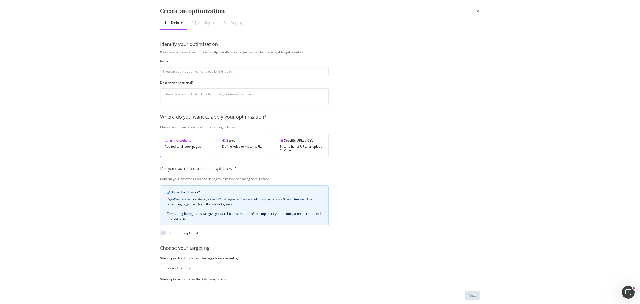
scroll to position [23, 0]
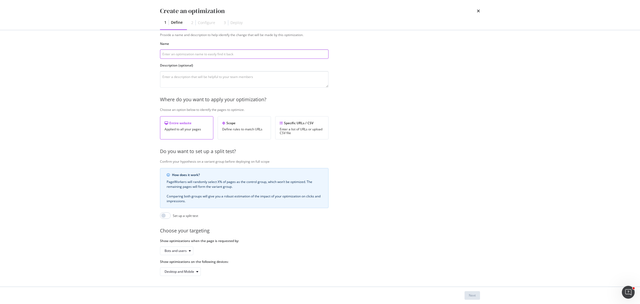
click at [223, 50] on input "modal" at bounding box center [244, 53] width 169 height 9
type input "test format"
click at [222, 77] on textarea "modal" at bounding box center [244, 79] width 169 height 17
click at [477, 296] on button "Next" at bounding box center [472, 295] width 15 height 9
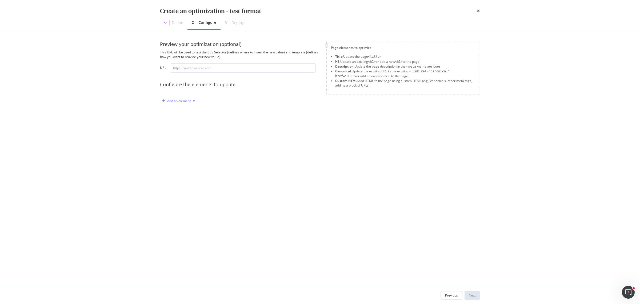
click at [189, 103] on div "Add an element" at bounding box center [178, 101] width 37 height 8
click at [186, 120] on div "H1" at bounding box center [182, 120] width 36 height 7
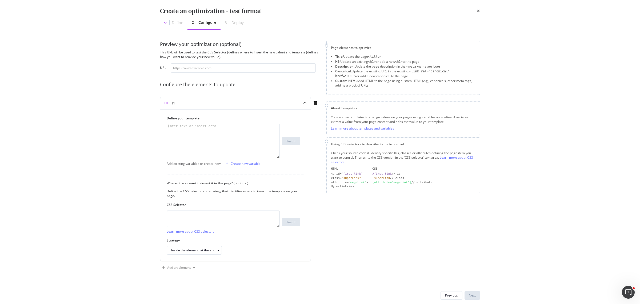
click at [307, 102] on div "modal" at bounding box center [305, 103] width 12 height 12
click at [207, 144] on div "modal" at bounding box center [223, 144] width 113 height 41
click at [235, 139] on div "modal" at bounding box center [223, 144] width 113 height 41
click at [306, 102] on icon "modal" at bounding box center [304, 102] width 3 height 3
click at [450, 291] on div "Previous" at bounding box center [451, 294] width 13 height 7
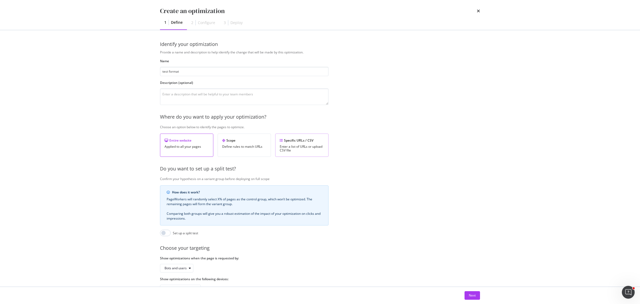
click at [314, 143] on div "Specific URLs / CSV Enter a list of URLs or upload CSV file" at bounding box center [301, 144] width 53 height 23
click at [474, 294] on div "Next" at bounding box center [472, 295] width 7 height 5
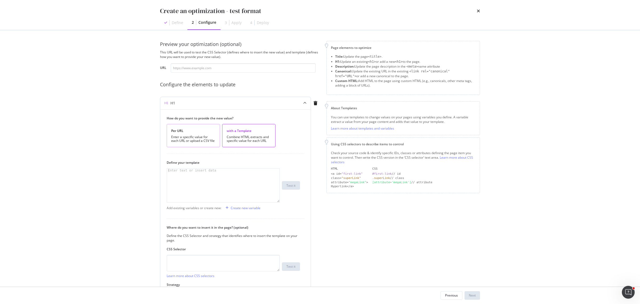
click at [191, 134] on div "Per URL Enter a specific value for each URL or upload a CSV file" at bounding box center [193, 135] width 53 height 23
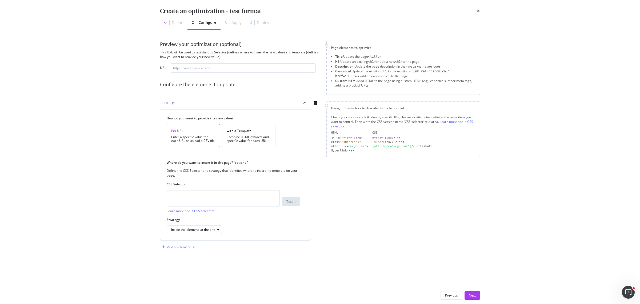
click at [183, 247] on div "Add an element" at bounding box center [178, 246] width 23 height 3
click at [184, 255] on div "Title" at bounding box center [182, 257] width 36 height 7
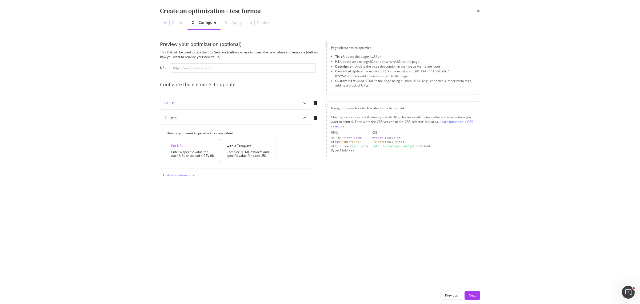
click at [187, 177] on div "Add an element" at bounding box center [178, 174] width 23 height 3
click at [184, 184] on div "Description" at bounding box center [182, 185] width 17 height 5
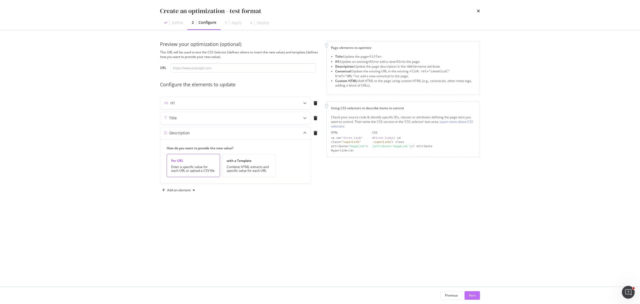
click at [468, 294] on button "Next" at bounding box center [472, 295] width 15 height 9
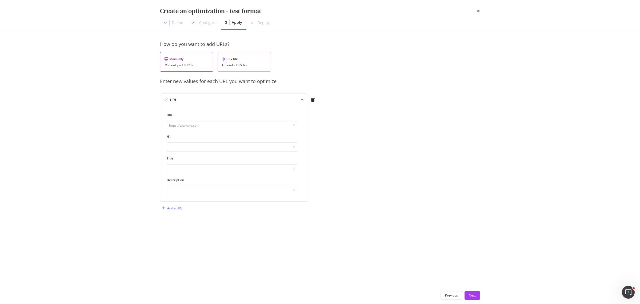
click at [235, 65] on div "Upload a CSV file" at bounding box center [244, 65] width 44 height 4
click at [247, 91] on div "Download" at bounding box center [251, 89] width 15 height 5
click at [478, 10] on icon "times" at bounding box center [478, 11] width 3 height 4
